Goal: Task Accomplishment & Management: Use online tool/utility

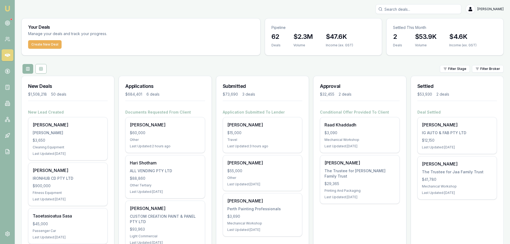
click at [5, 55] on icon at bounding box center [7, 55] width 5 height 5
click at [5, 27] on link at bounding box center [8, 23] width 12 height 12
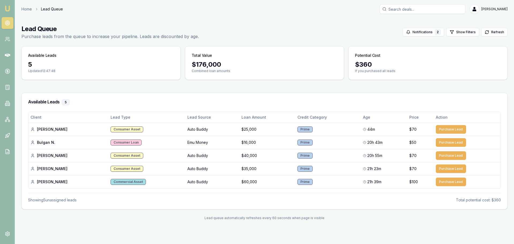
click at [173, 88] on main "Lead Queue Purchase leads from the queue to increase your pipeline. Leads are d…" at bounding box center [264, 122] width 499 height 208
click at [136, 93] on div "Available Leads 5 Client Lead Type Lead Source Loan Amount Credit Category Age …" at bounding box center [264, 151] width 487 height 117
click at [131, 82] on main "Lead Queue Purchase leads from the queue to increase your pipeline. Leads are d…" at bounding box center [264, 122] width 499 height 208
click at [294, 6] on div "Home Lead Queue [PERSON_NAME]" at bounding box center [264, 9] width 487 height 10
click at [292, 18] on main "Lead Queue Purchase leads from the queue to increase your pipeline. Leads are d…" at bounding box center [264, 122] width 499 height 208
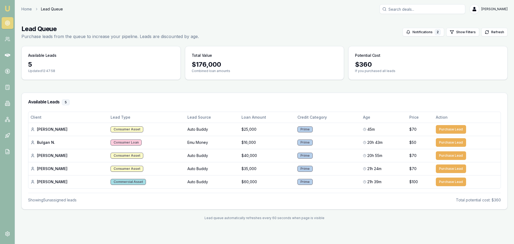
click at [292, 18] on main "Lead Queue Purchase leads from the queue to increase your pipeline. Leads are d…" at bounding box center [264, 122] width 499 height 208
drag, startPoint x: 86, startPoint y: 34, endPoint x: 142, endPoint y: 35, distance: 56.0
click at [142, 35] on p "Purchase leads from the queue to increase your pipeline. Leads are discounted b…" at bounding box center [110, 36] width 178 height 6
drag, startPoint x: 155, startPoint y: 36, endPoint x: 61, endPoint y: 33, distance: 94.7
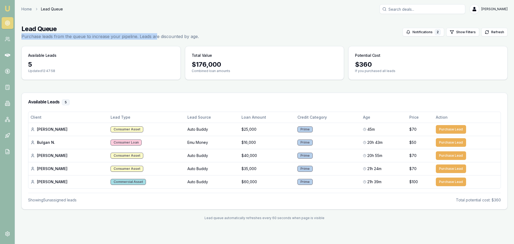
click at [61, 33] on div "Lead Queue Purchase leads from the queue to increase your pipeline. Leads are d…" at bounding box center [110, 32] width 178 height 15
click at [61, 33] on h1 "Lead Queue" at bounding box center [110, 29] width 178 height 9
drag, startPoint x: 53, startPoint y: 37, endPoint x: 135, endPoint y: 35, distance: 82.0
click at [135, 35] on p "Purchase leads from the queue to increase your pipeline. Leads are discounted b…" at bounding box center [110, 36] width 178 height 6
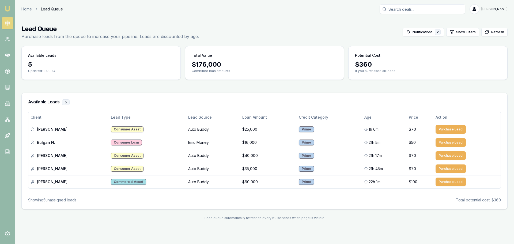
click at [138, 88] on main "Lead Queue Purchase leads from the queue to increase your pipeline. Leads are d…" at bounding box center [264, 122] width 499 height 208
